Goal: Transaction & Acquisition: Purchase product/service

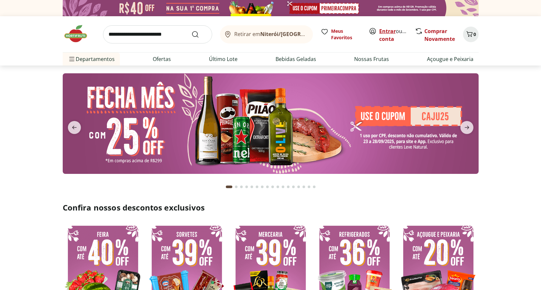
click at [388, 30] on link "Entrar" at bounding box center [387, 31] width 17 height 7
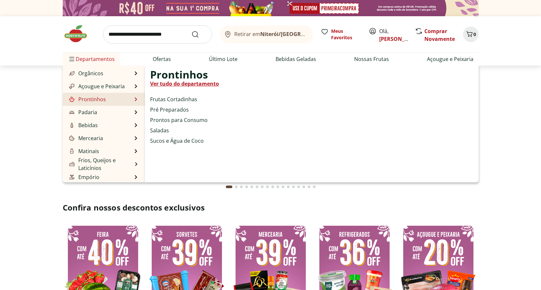
scroll to position [65, 0]
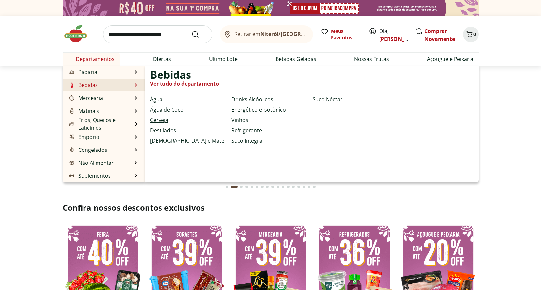
click at [165, 120] on link "Cerveja" at bounding box center [159, 120] width 18 height 8
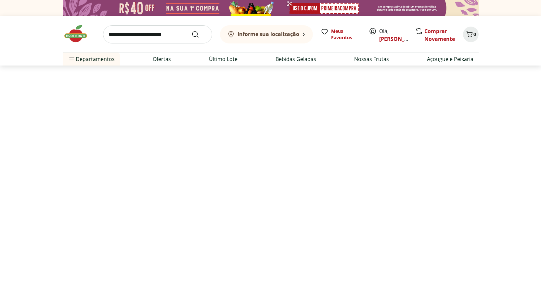
select select "**********"
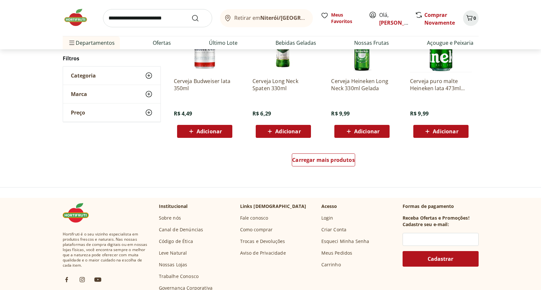
scroll to position [390, 0]
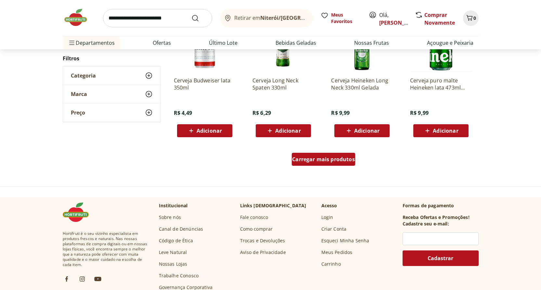
click at [329, 162] on span "Carregar mais produtos" at bounding box center [323, 159] width 63 height 5
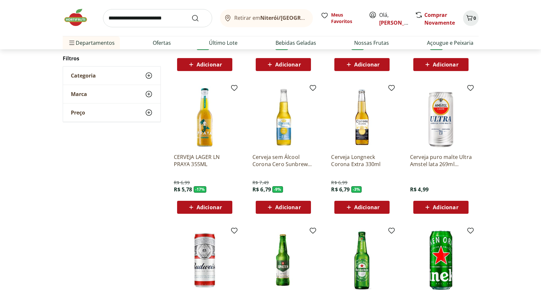
scroll to position [162, 0]
